Goal: Check status: Check status

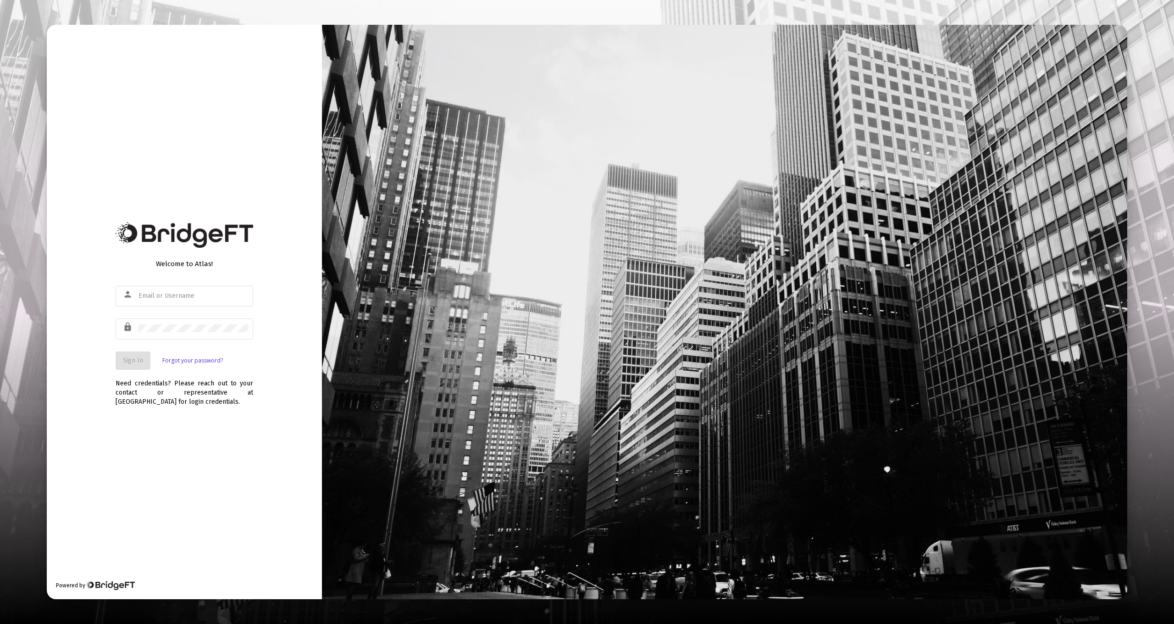
click at [165, 177] on div "Welcome to Atlas! person lock Sign In Forgot your password? Need credentials? P…" at bounding box center [184, 312] width 275 height 574
click at [173, 287] on div at bounding box center [194, 295] width 110 height 22
click at [173, 291] on div at bounding box center [194, 295] width 110 height 22
type input "[EMAIL_ADDRESS][DOMAIN_NAME]"
click at [141, 354] on button "Sign In" at bounding box center [133, 360] width 35 height 18
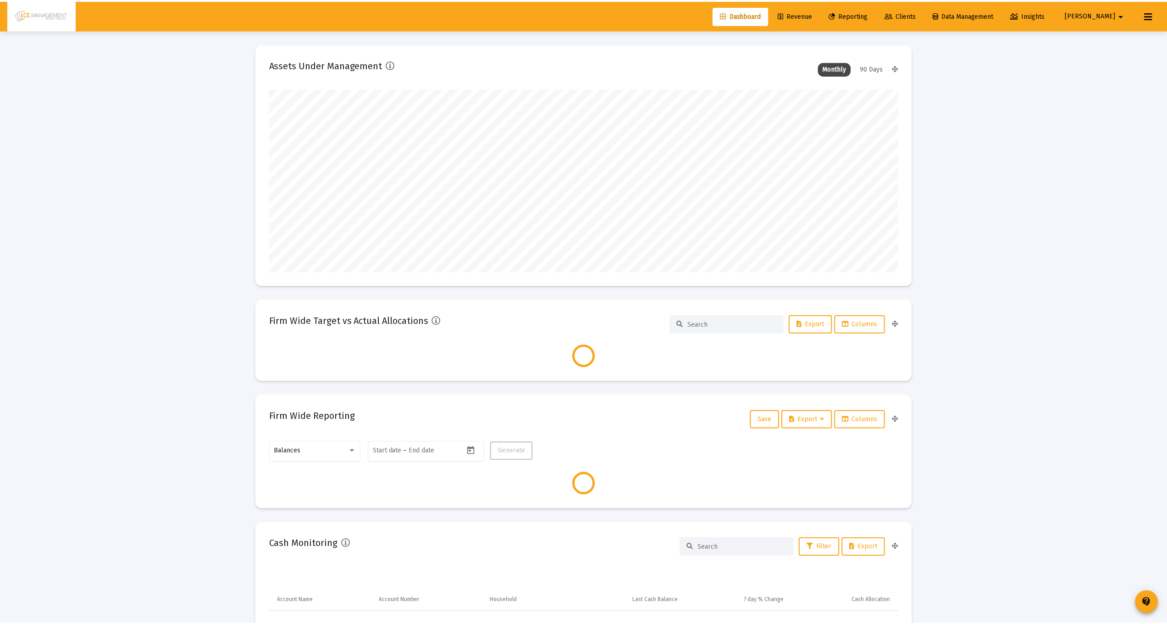
scroll to position [183, 633]
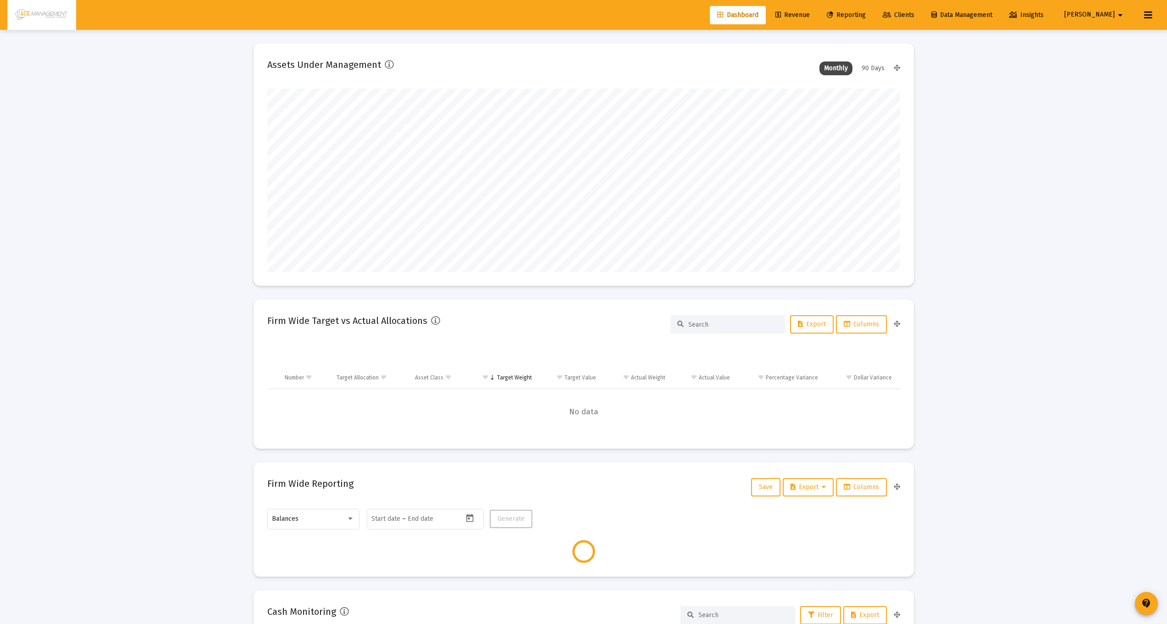
type input "[DATE]"
click at [873, 6] on link "Reporting" at bounding box center [847, 15] width 54 height 18
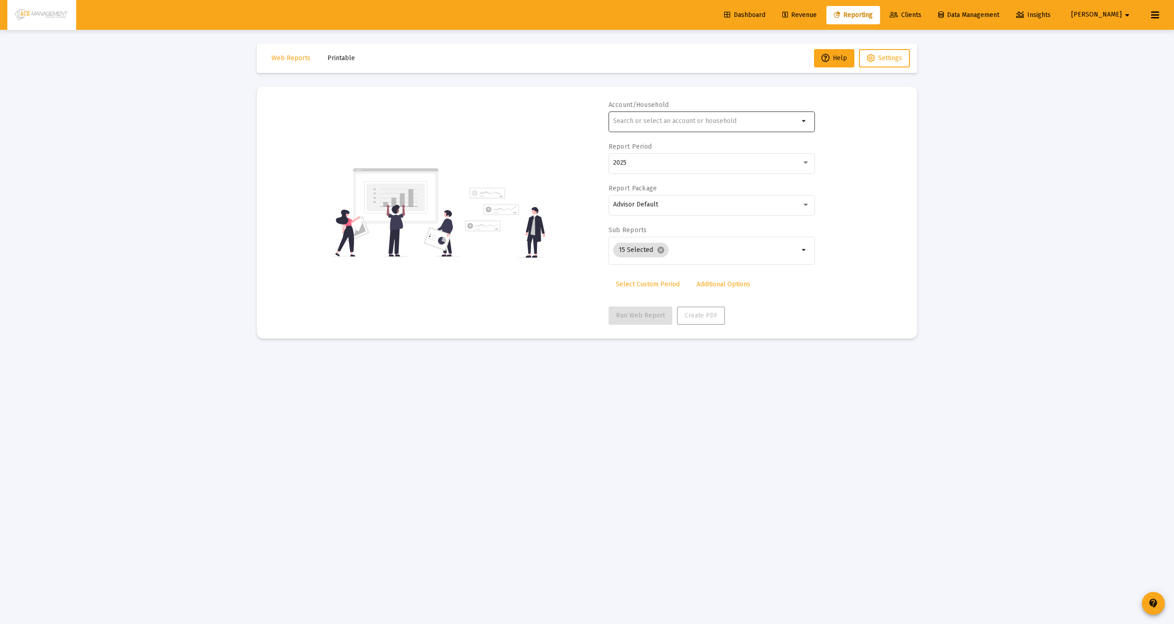
click at [693, 129] on div at bounding box center [706, 121] width 186 height 22
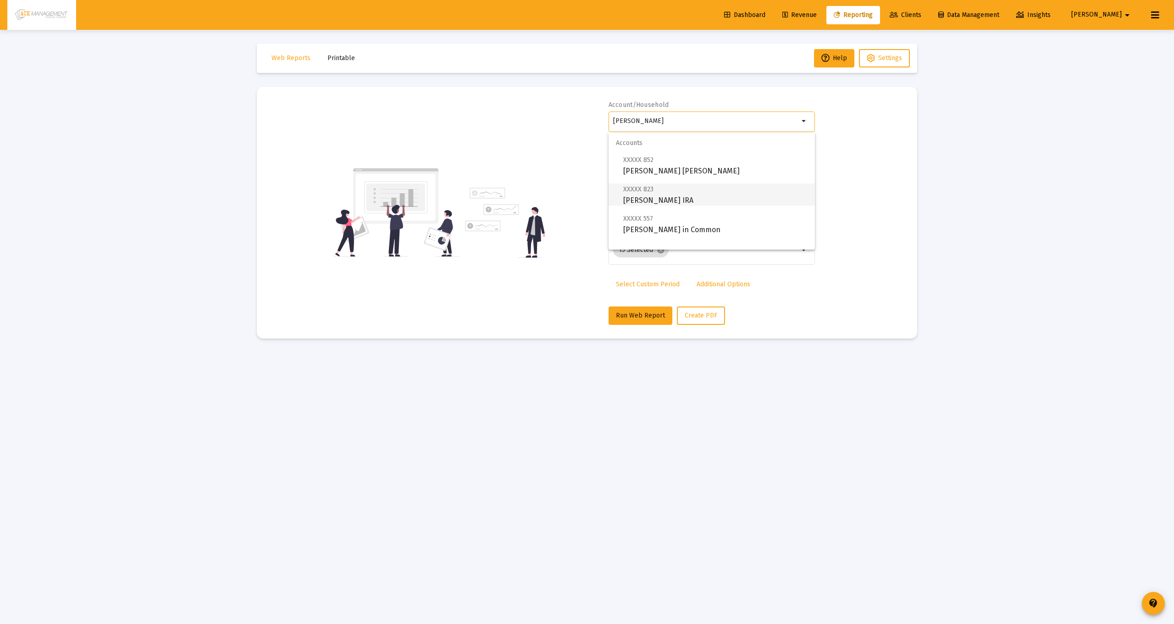
click at [690, 200] on span "XXXXX 823 [PERSON_NAME] IRA" at bounding box center [715, 194] width 184 height 22
type input "[PERSON_NAME] IRA"
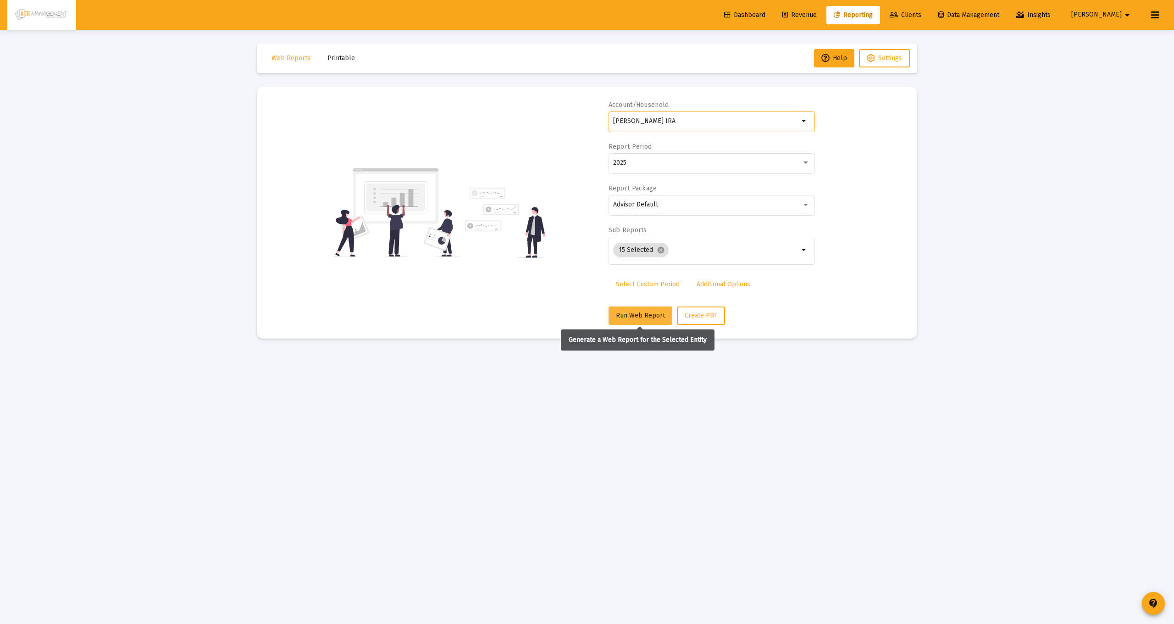
click at [627, 310] on button "Run Web Report" at bounding box center [641, 315] width 64 height 18
select select "View all"
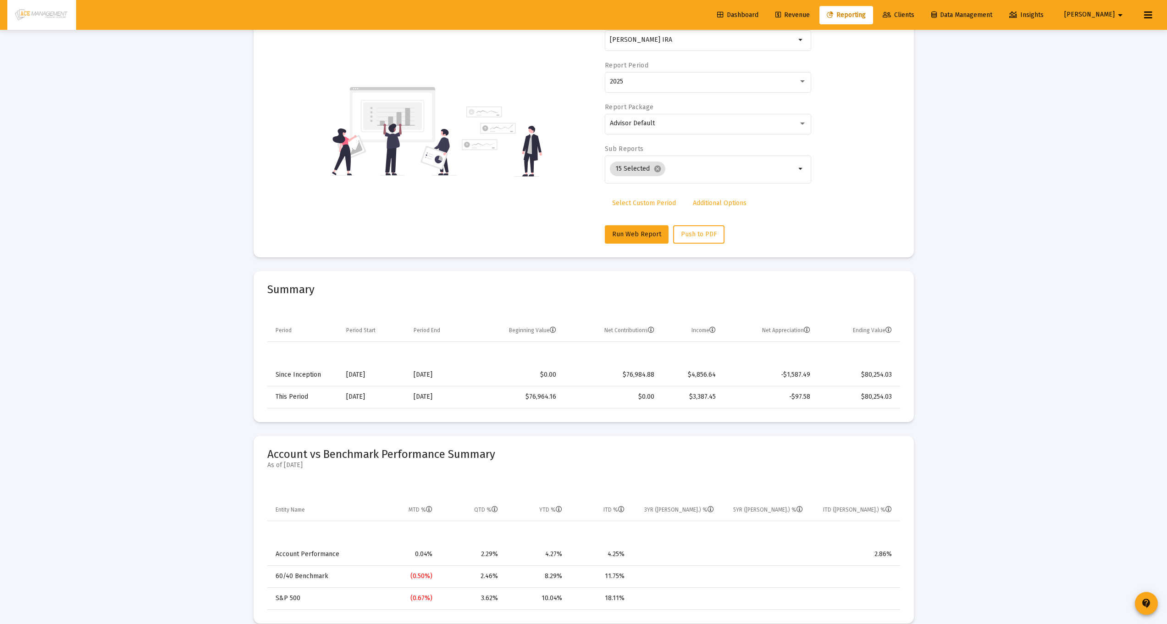
scroll to position [173, 0]
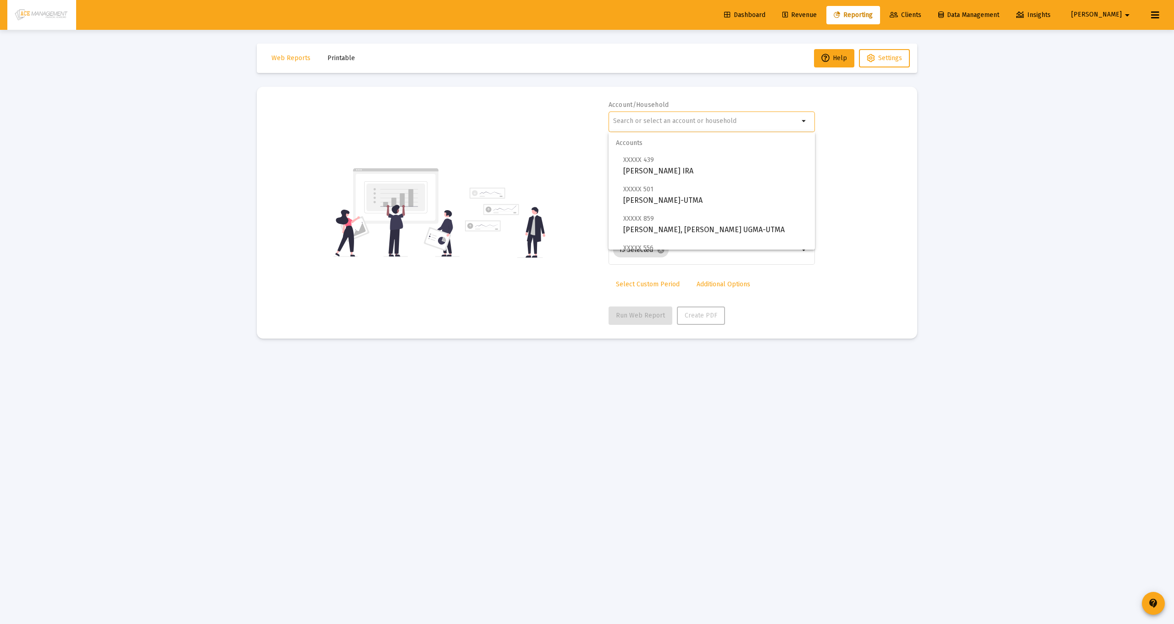
click at [701, 122] on input "text" at bounding box center [706, 120] width 186 height 7
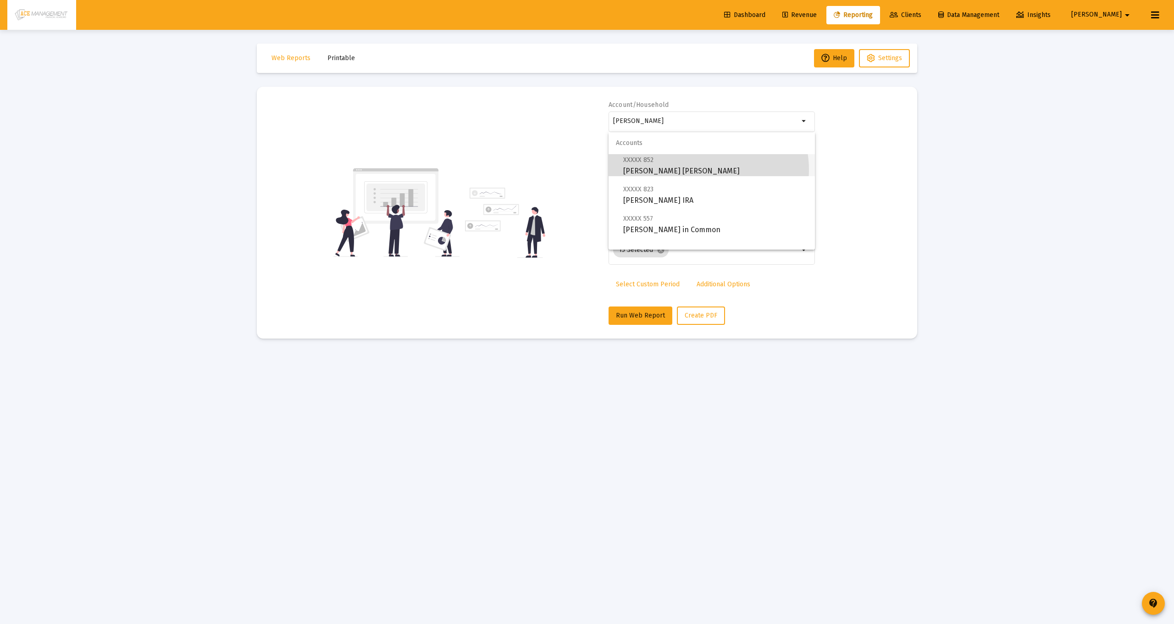
click at [704, 170] on span "XXXXX 852 Briana Hendrix-Thomas Roth IRA" at bounding box center [715, 165] width 184 height 22
type input "[PERSON_NAME] [PERSON_NAME]"
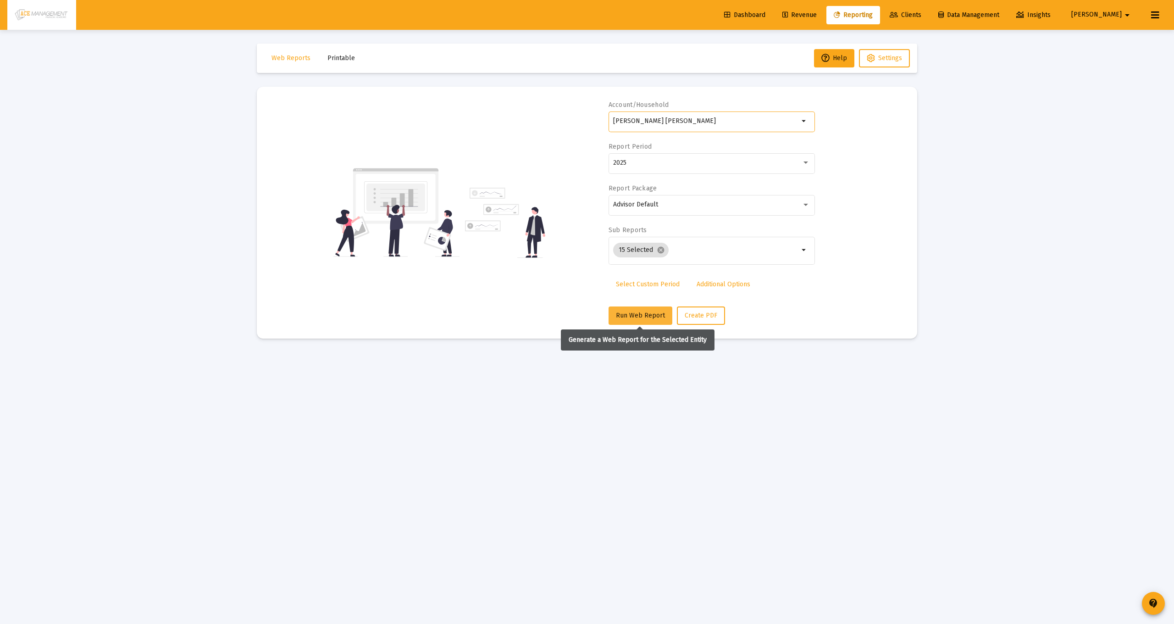
click at [644, 313] on span "Run Web Report" at bounding box center [640, 315] width 49 height 8
select select "View all"
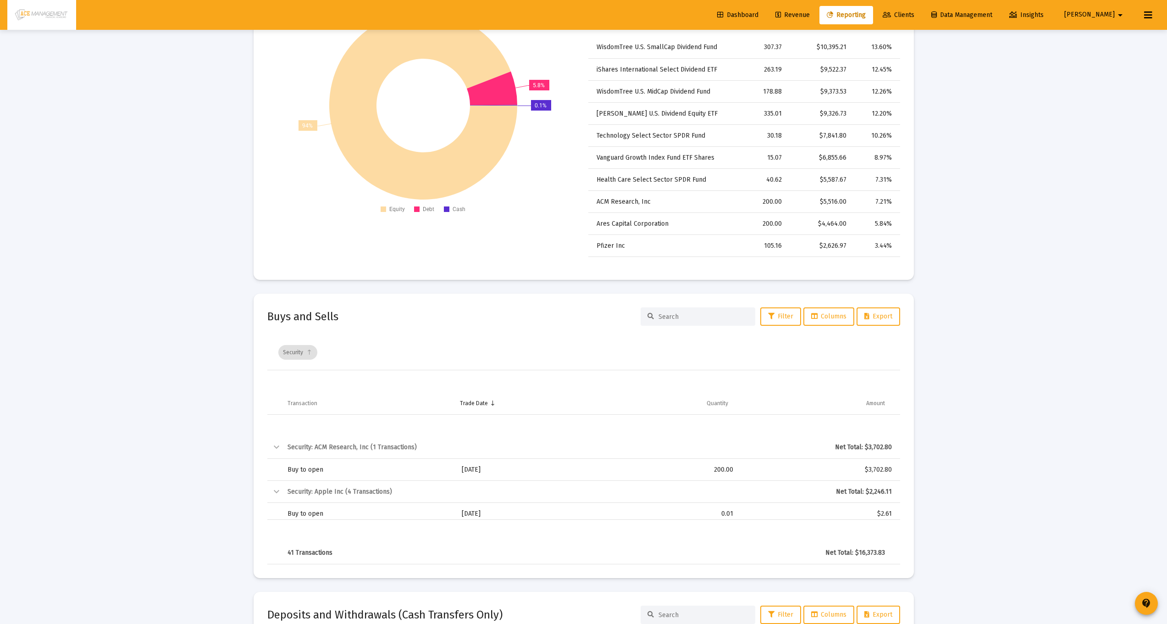
scroll to position [2338, 0]
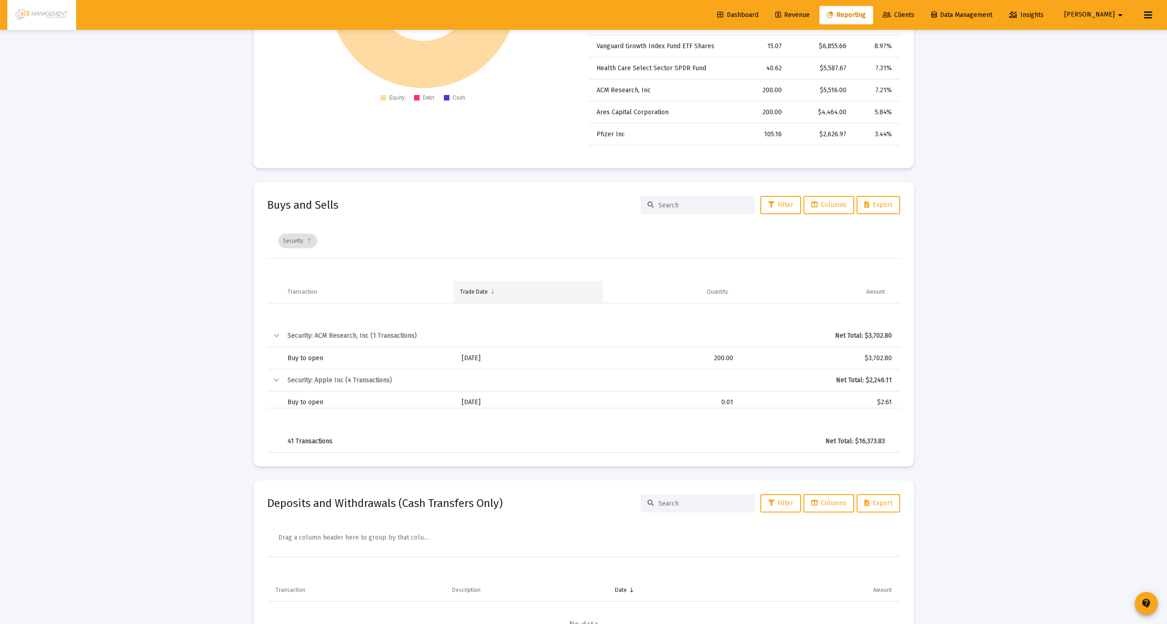
click at [483, 294] on div "Trade Date" at bounding box center [474, 291] width 28 height 7
click at [458, 295] on div "Trade Date" at bounding box center [458, 291] width 28 height 7
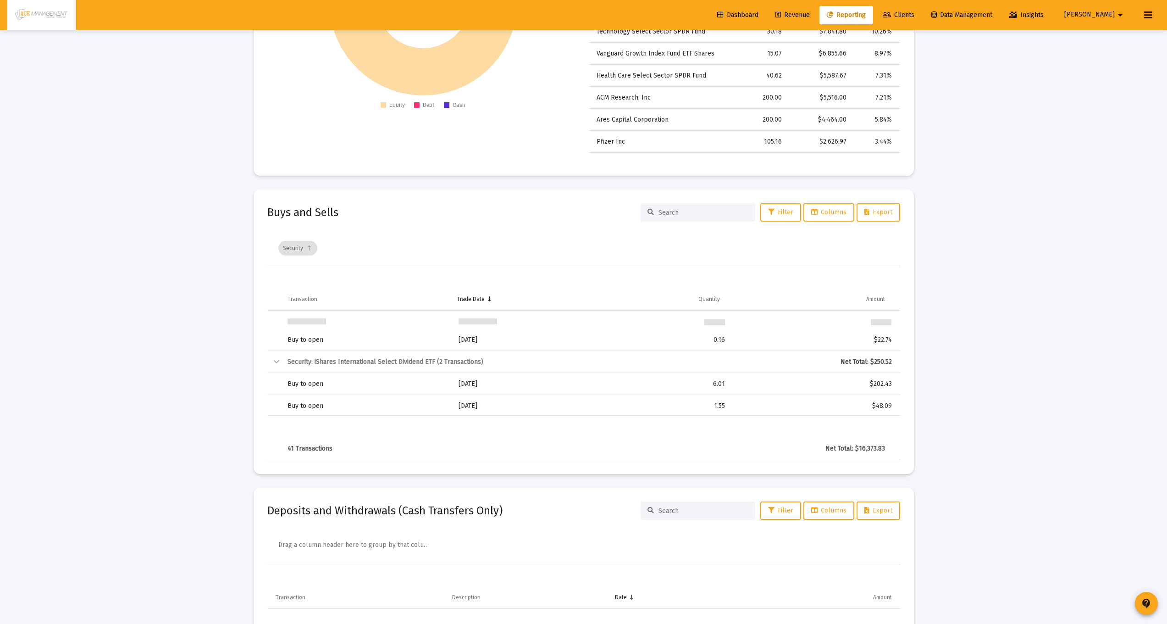
scroll to position [330, 0]
